Goal: Task Accomplishment & Management: Manage account settings

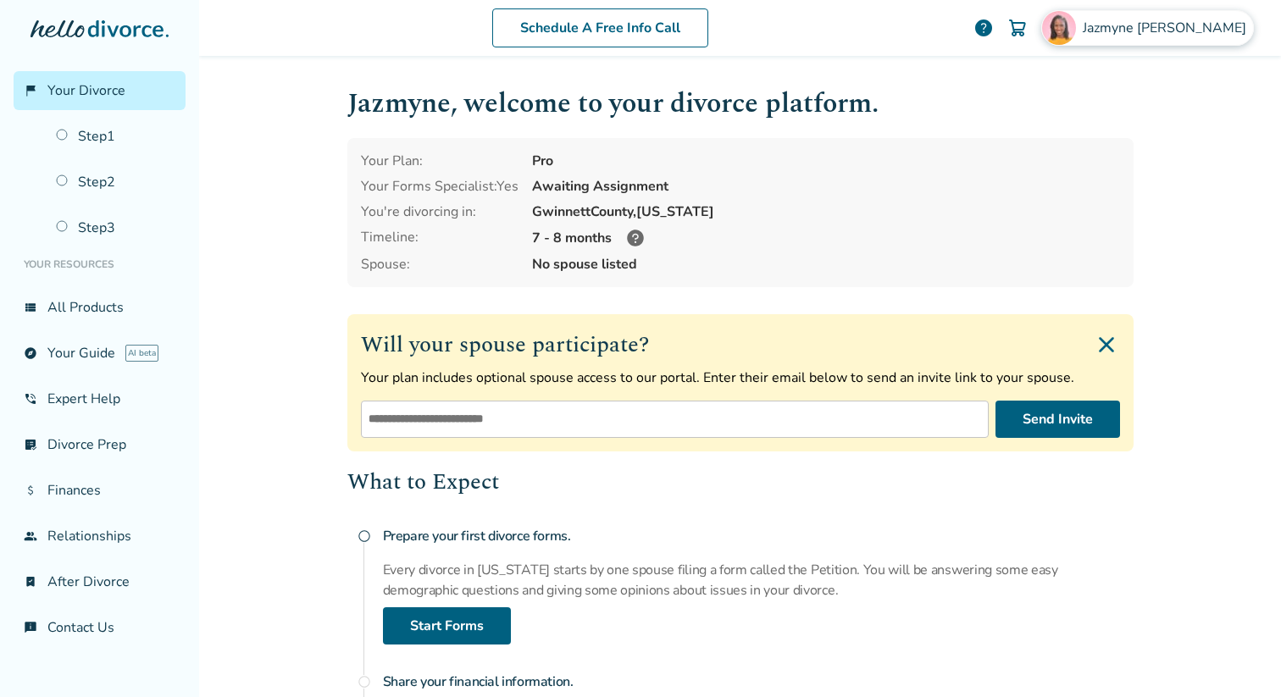
click at [1180, 28] on span "[PERSON_NAME]" at bounding box center [1168, 28] width 170 height 19
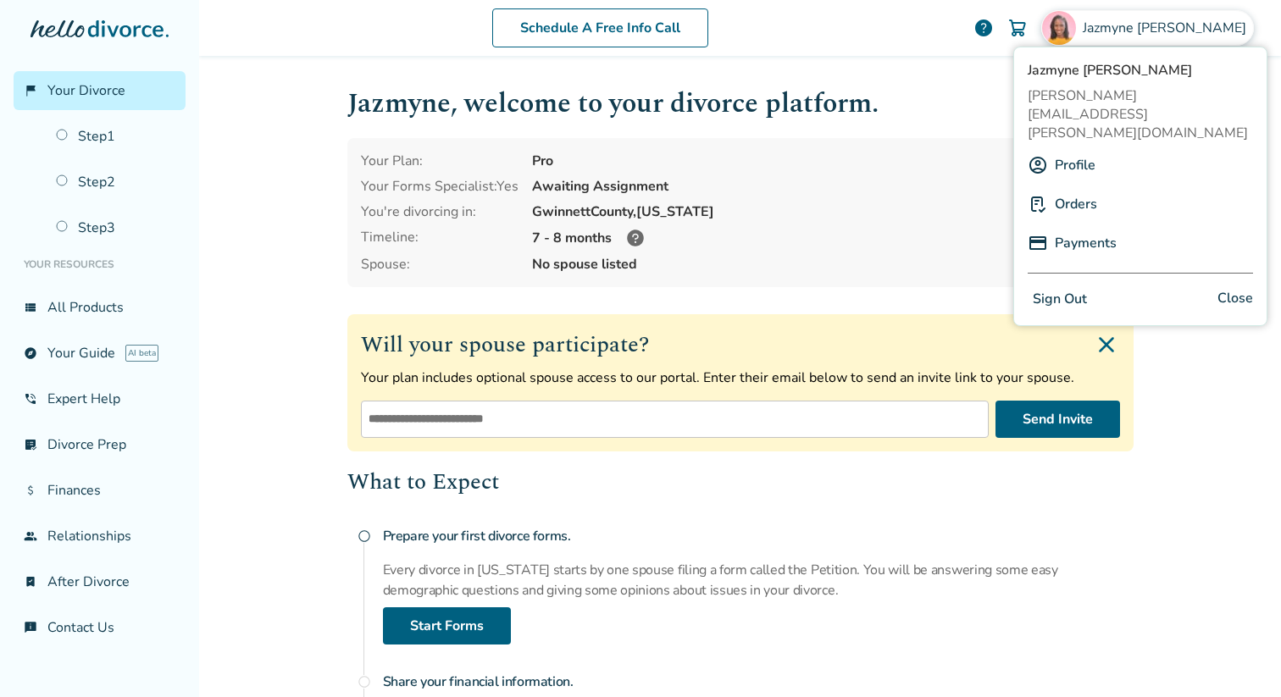
click at [1079, 287] on button "Sign Out" at bounding box center [1060, 299] width 64 height 25
